Goal: Task Accomplishment & Management: Manage account settings

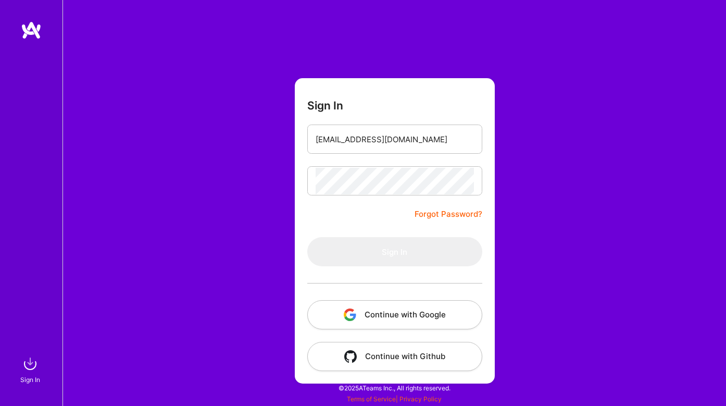
click at [417, 314] on button "Continue with Google" at bounding box center [394, 314] width 175 height 29
type input "[EMAIL_ADDRESS][DOMAIN_NAME]"
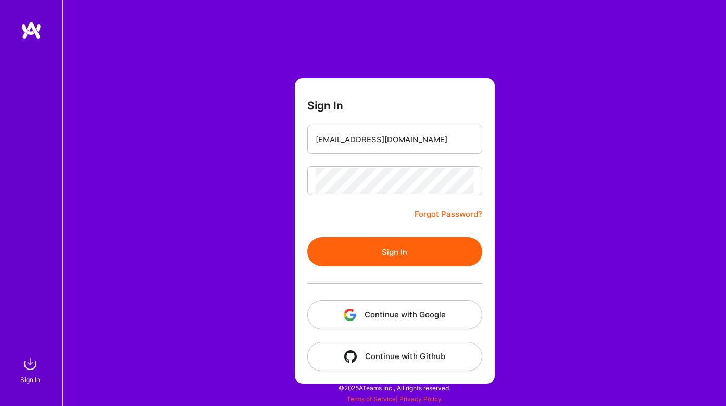
click at [424, 313] on button "Continue with Google" at bounding box center [394, 314] width 175 height 29
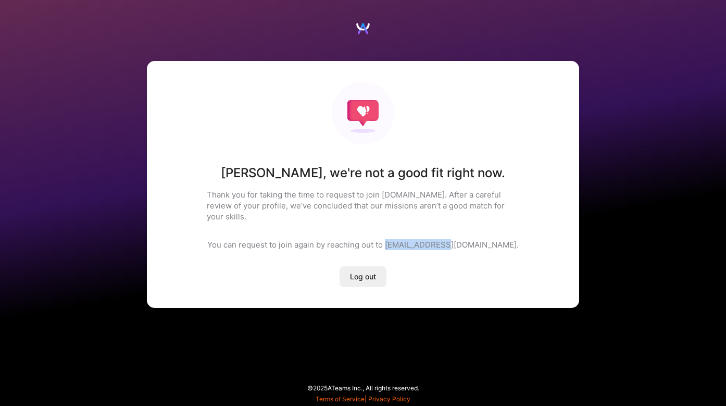
drag, startPoint x: 420, startPoint y: 233, endPoint x: 482, endPoint y: 234, distance: 62.0
click at [482, 239] on p "You can request to join again by reaching out to [EMAIL_ADDRESS][DOMAIN_NAME]." at bounding box center [362, 244] width 311 height 11
copy p "[EMAIL_ADDRESS][DOMAIN_NAME]"
click at [383, 258] on div "Log out" at bounding box center [363, 272] width 47 height 29
click at [371, 271] on span "Log out" at bounding box center [363, 276] width 26 height 10
